Goal: Task Accomplishment & Management: Complete application form

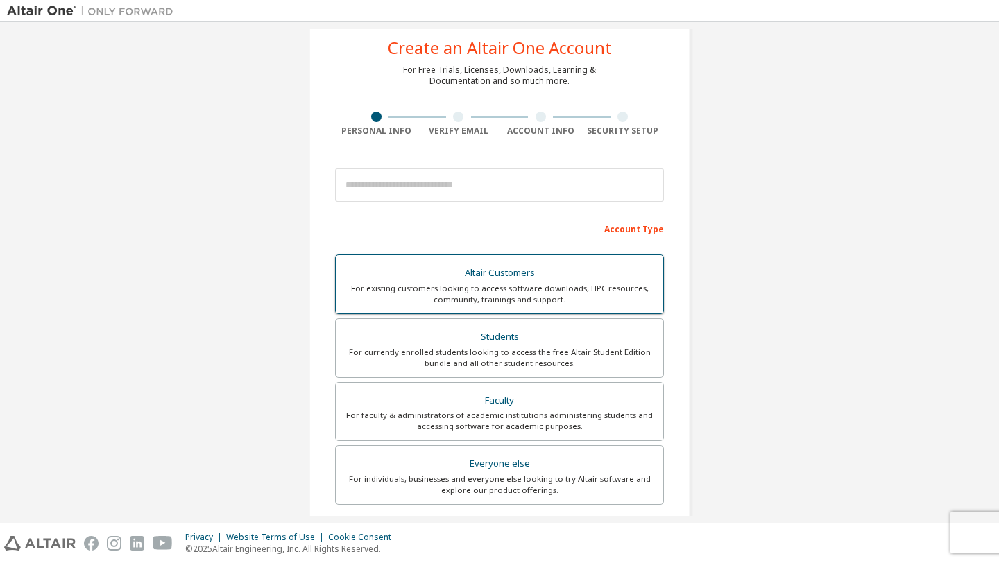
scroll to position [35, 0]
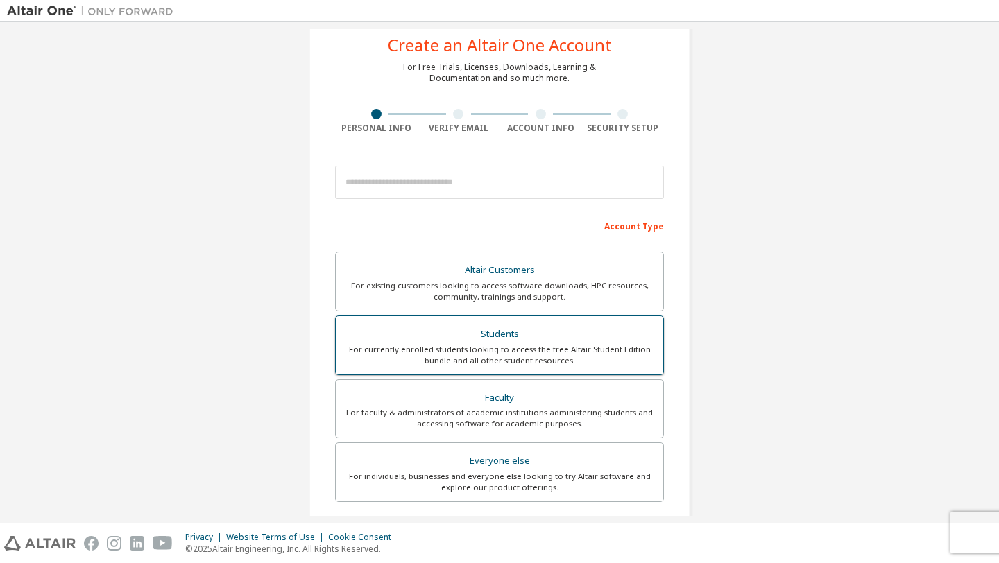
click at [509, 337] on div "Students" at bounding box center [499, 334] width 311 height 19
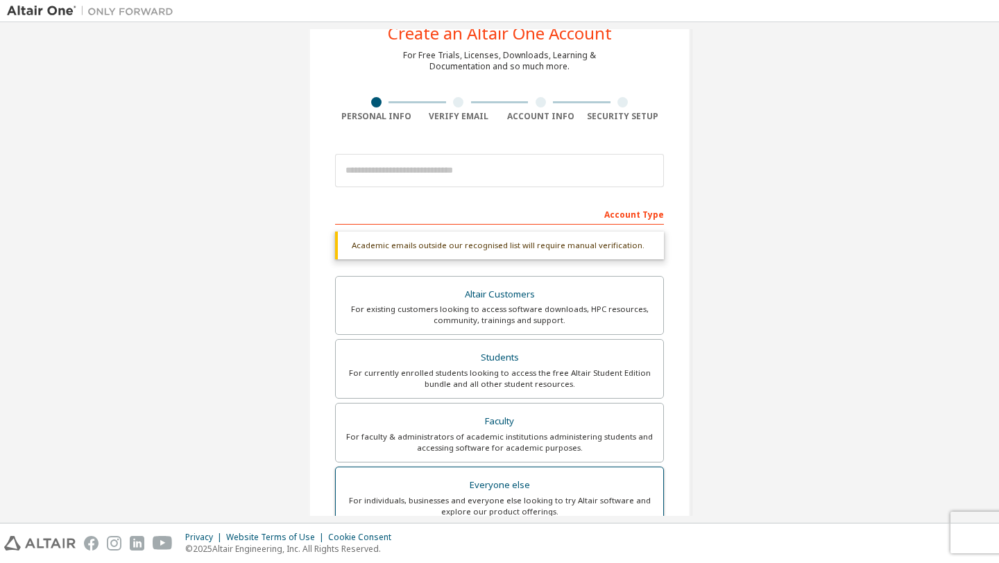
scroll to position [33, 0]
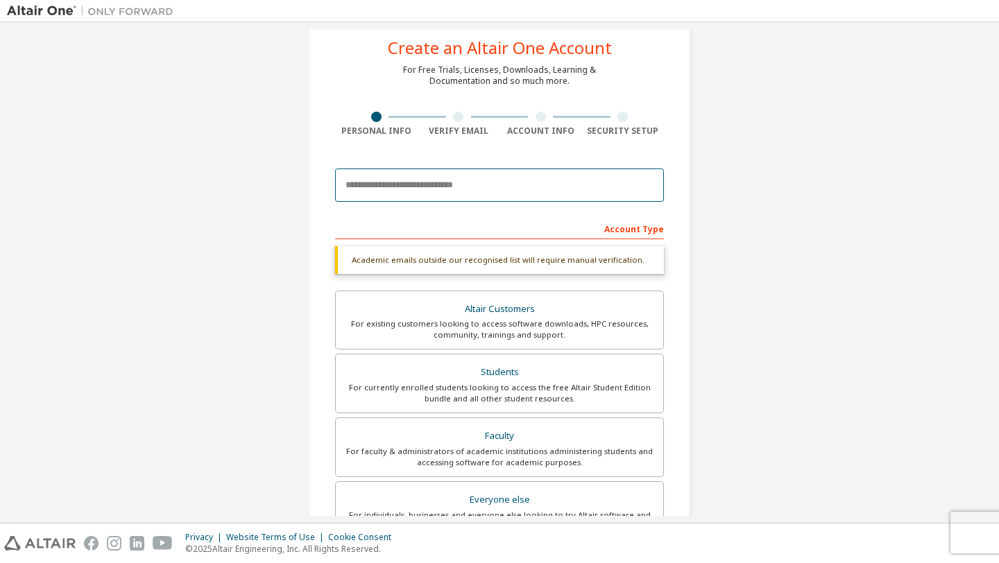
click at [449, 185] on input "email" at bounding box center [499, 185] width 329 height 33
click at [745, 169] on div "Create an Altair One Account For Free Trials, Licenses, Downloads, Learning & D…" at bounding box center [499, 382] width 985 height 771
click at [513, 193] on input "email" at bounding box center [499, 185] width 329 height 33
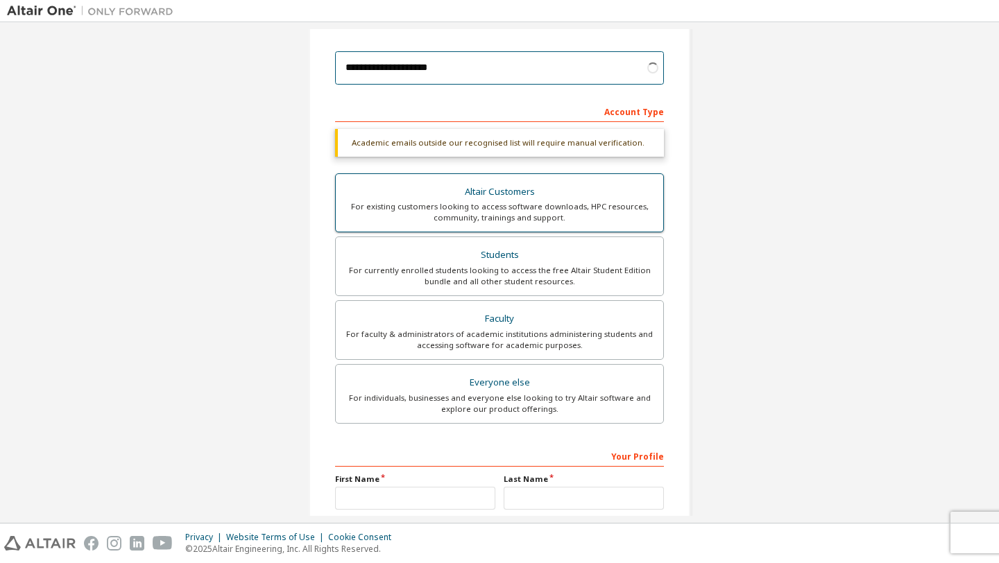
scroll to position [231, 0]
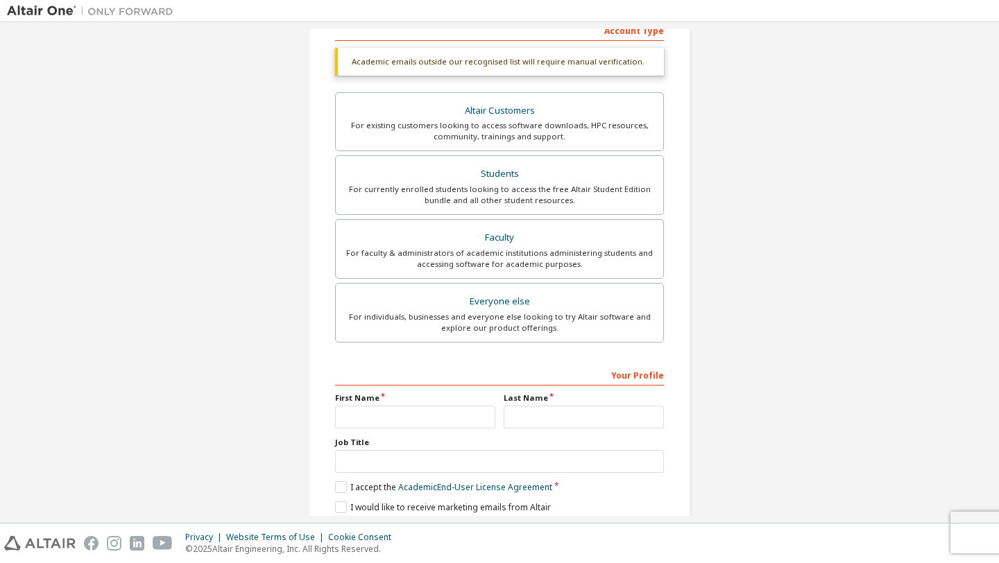
type input "**********"
click at [413, 413] on input "text" at bounding box center [415, 417] width 160 height 23
type input "******"
click at [544, 416] on input "text" at bounding box center [584, 417] width 160 height 23
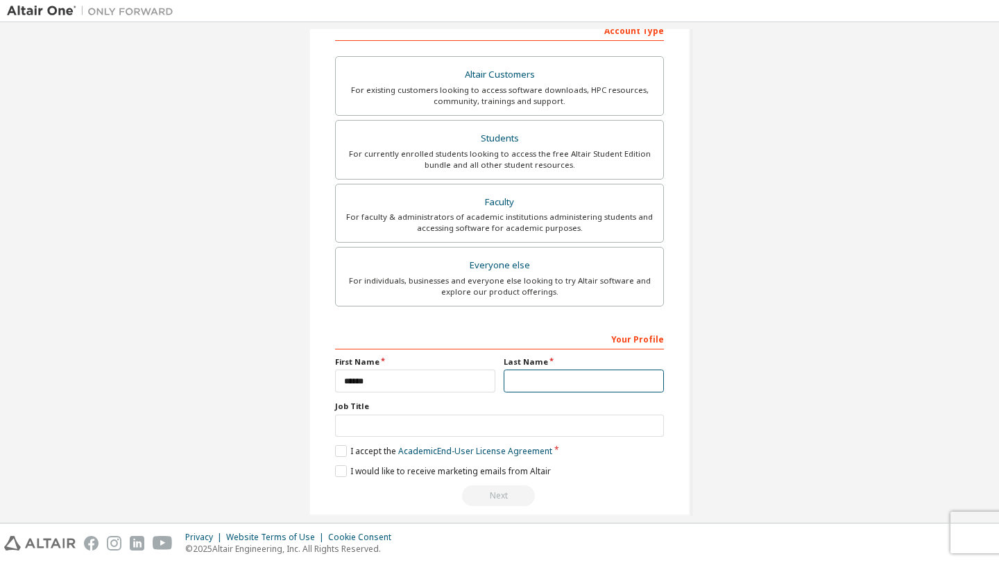
type input "*"
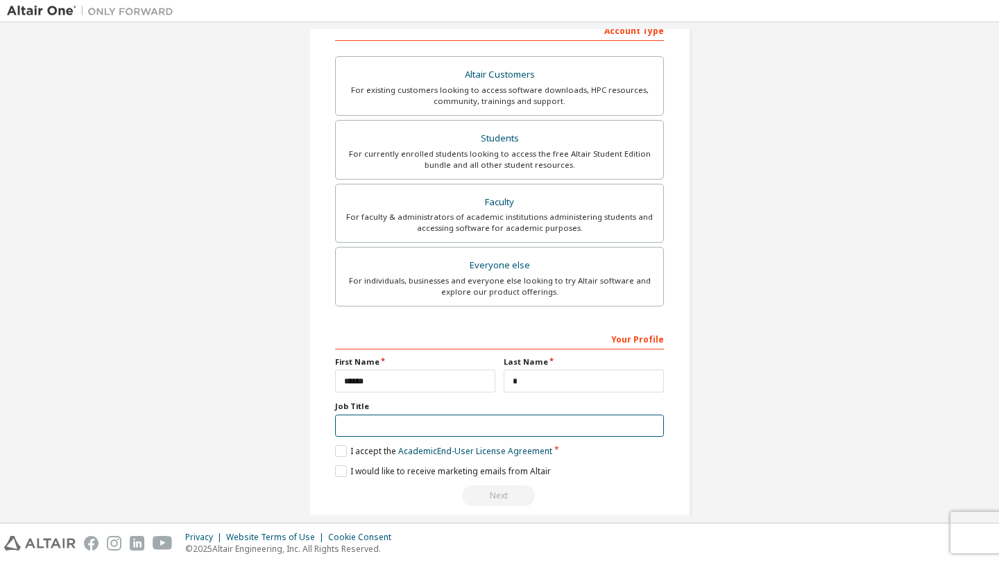
click at [482, 431] on input "text" at bounding box center [499, 426] width 329 height 23
type input "*******"
click at [341, 451] on label "I accept the Academic End-User License Agreement" at bounding box center [443, 451] width 217 height 12
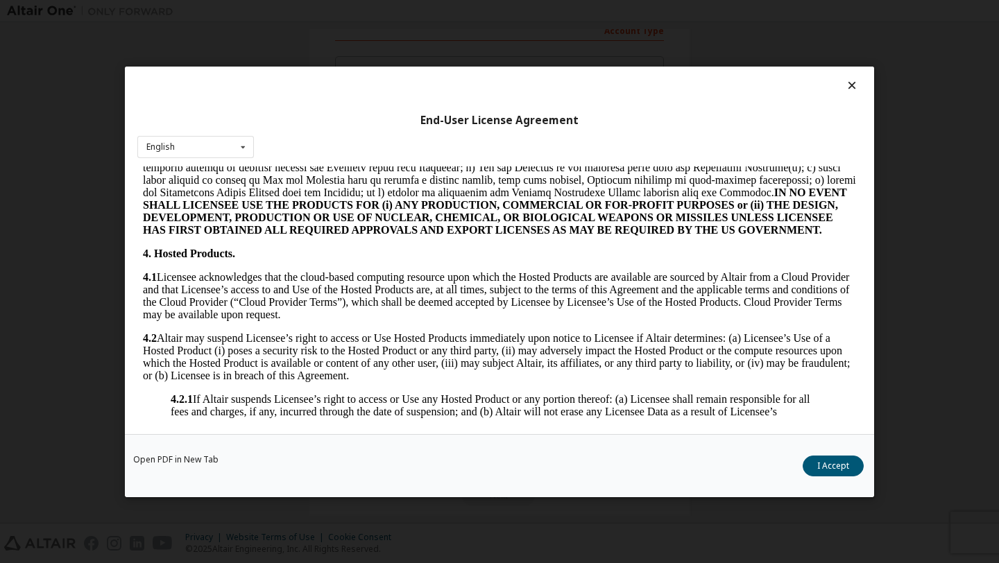
scroll to position [1014, 0]
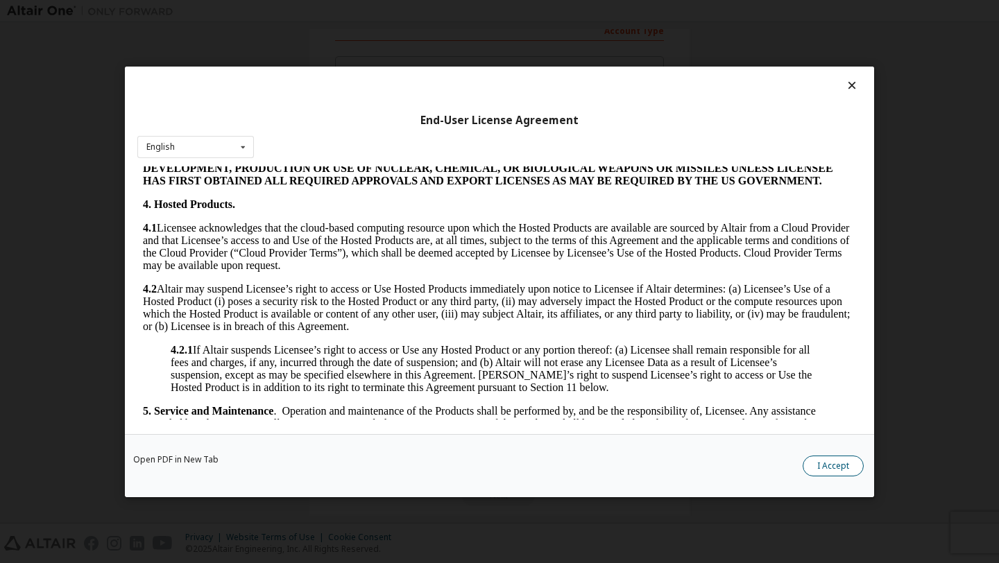
click at [853, 466] on button "I Accept" at bounding box center [832, 465] width 61 height 21
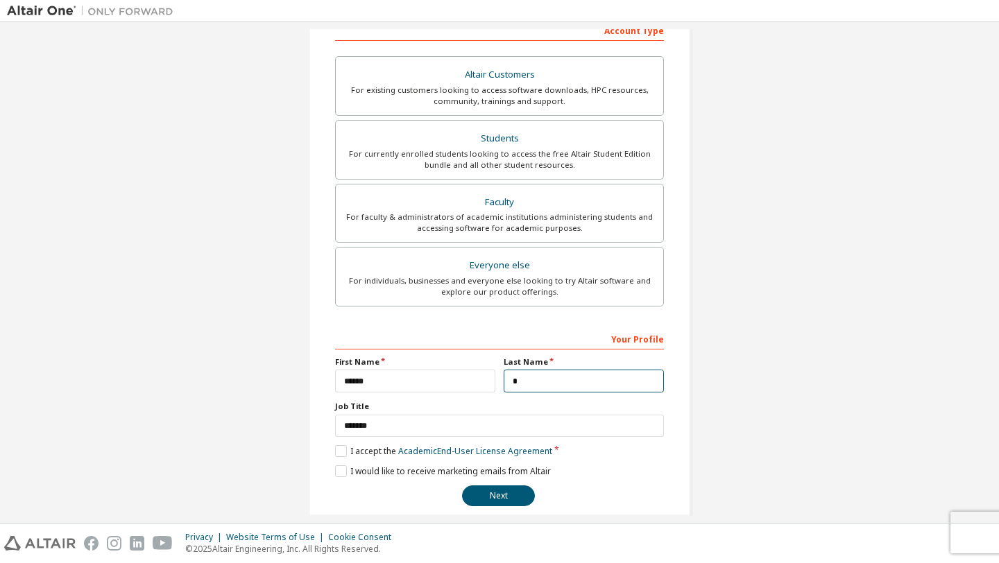
click at [561, 381] on input "*" at bounding box center [584, 381] width 160 height 23
click at [560, 381] on input "**" at bounding box center [584, 381] width 160 height 23
type input "*"
click at [342, 472] on label "I would like to receive marketing emails from Altair" at bounding box center [443, 471] width 216 height 12
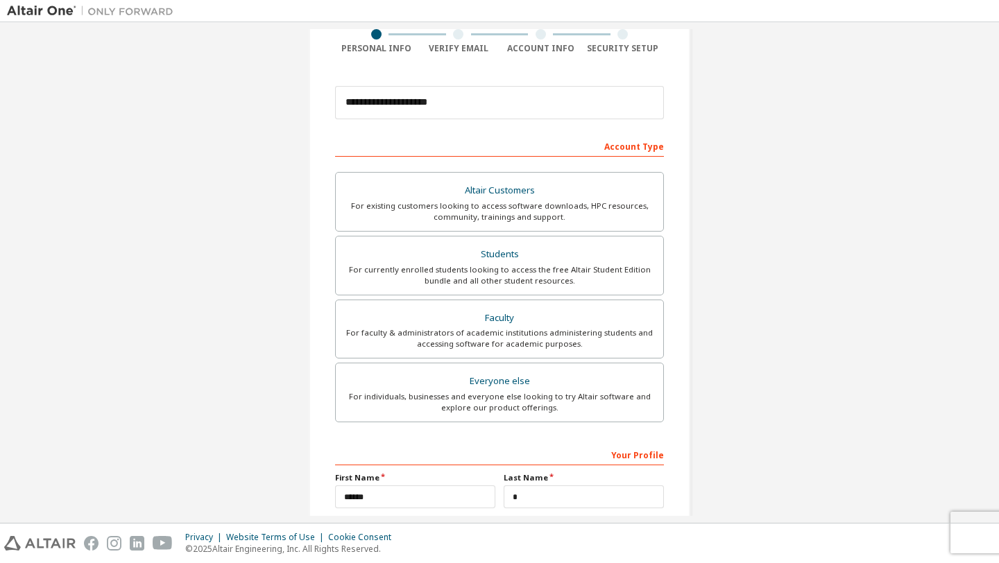
scroll to position [248, 0]
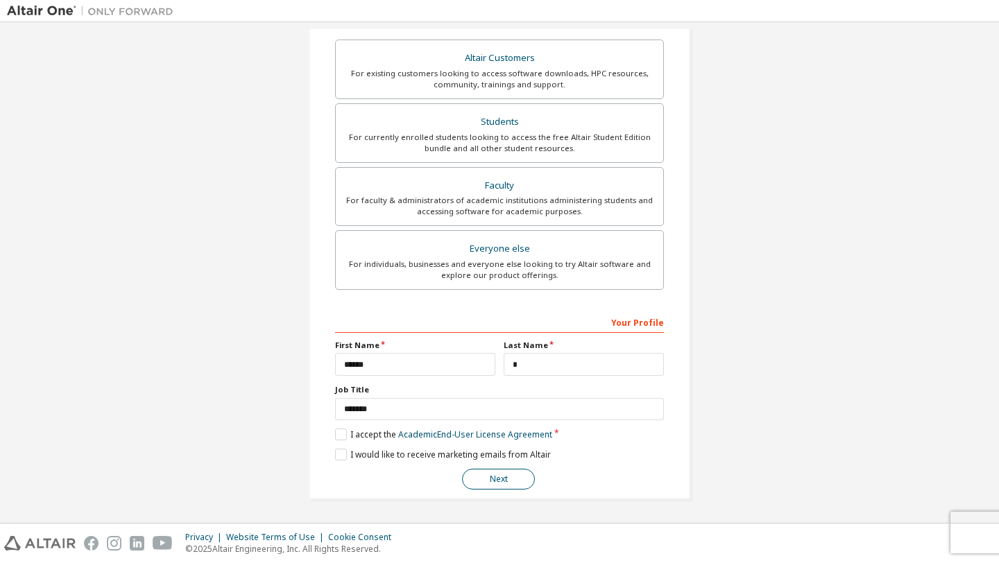
click at [506, 477] on button "Next" at bounding box center [498, 479] width 73 height 21
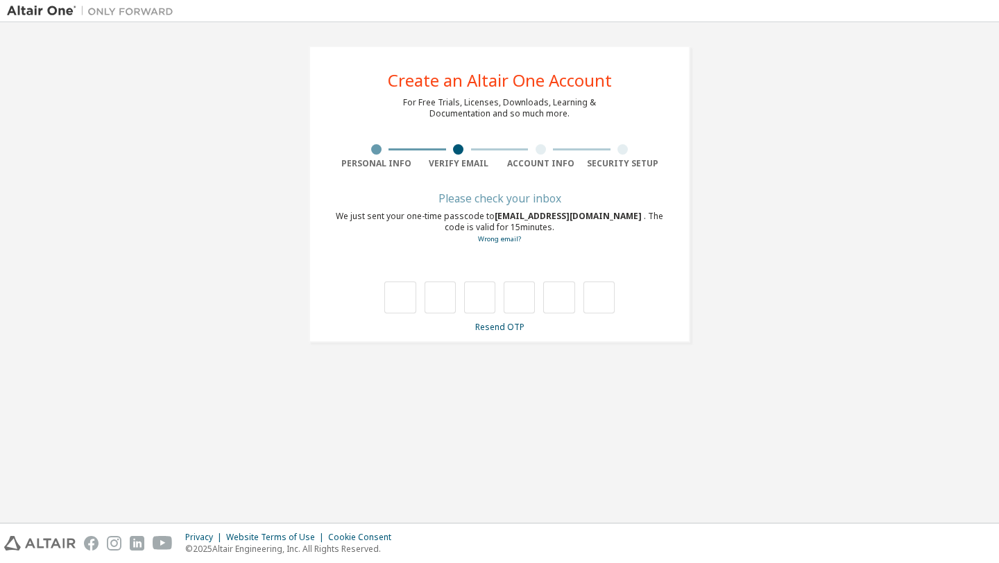
scroll to position [0, 0]
type input "*"
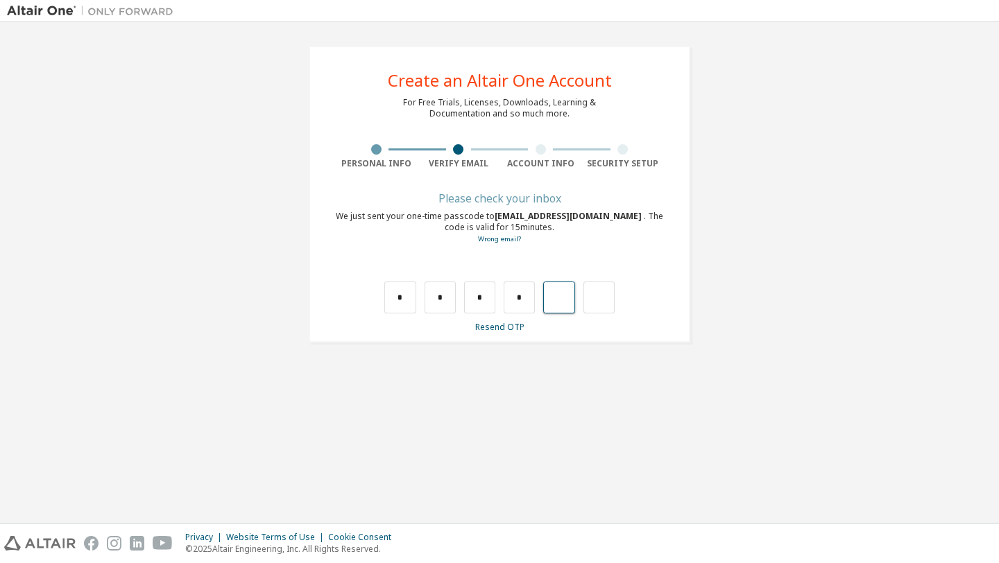
type input "*"
